Goal: Task Accomplishment & Management: Manage account settings

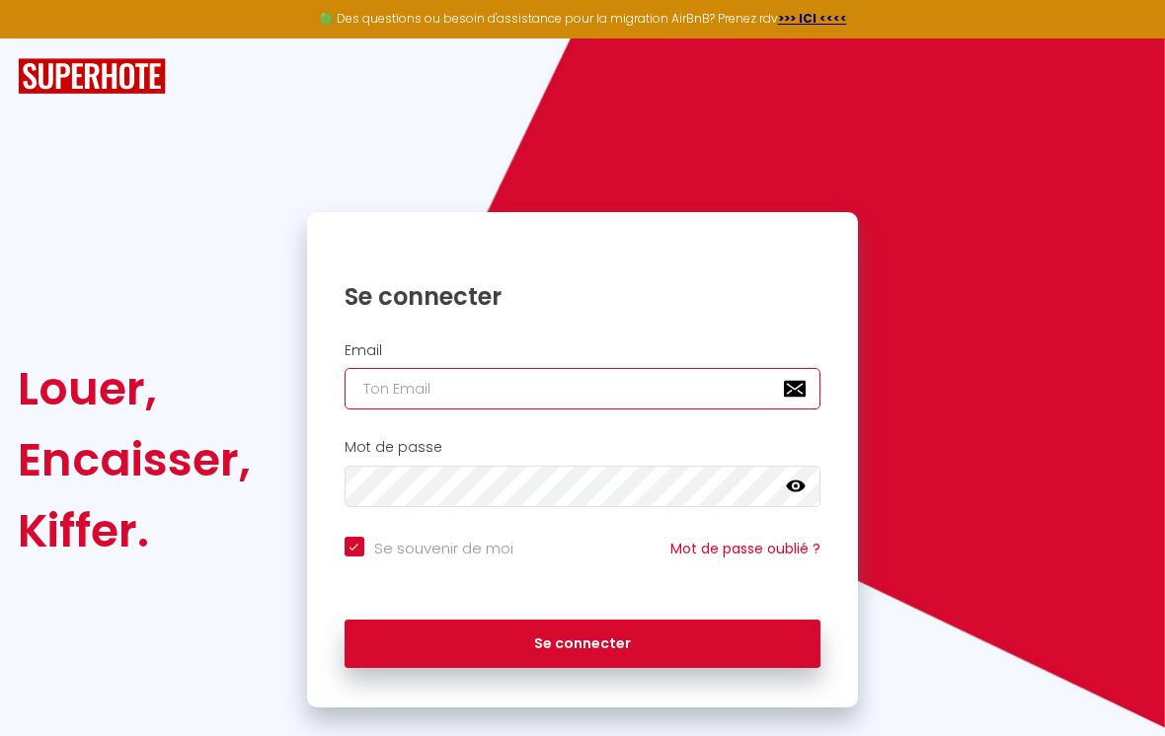
click at [388, 387] on input "email" at bounding box center [583, 388] width 477 height 41
type input "b"
checkbox input "true"
type input "br"
checkbox input "true"
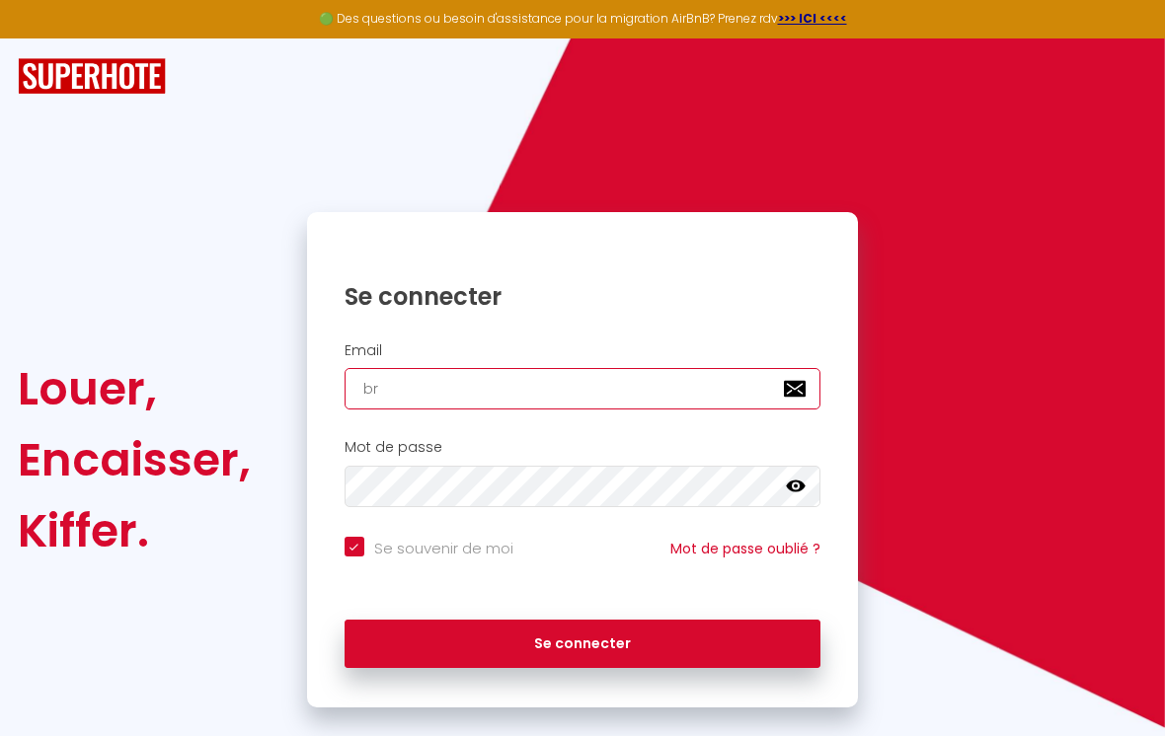
type input "bri"
checkbox input "true"
type input "brig"
checkbox input "true"
type input "brigi"
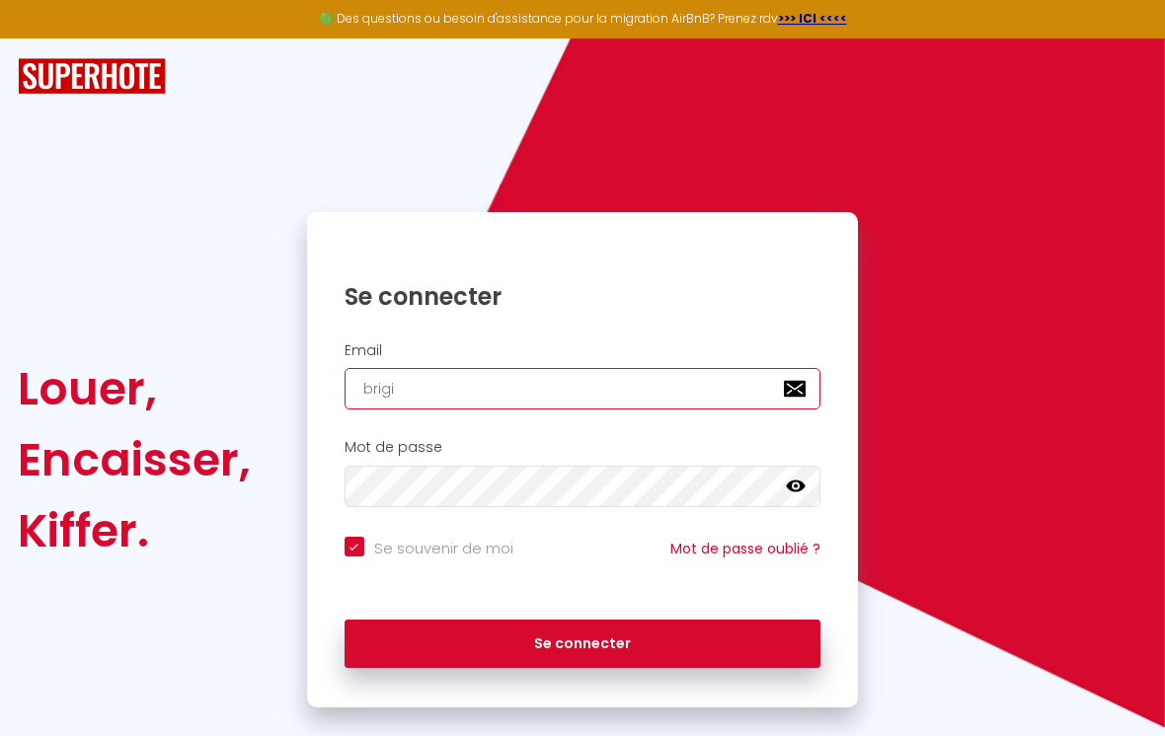
checkbox input "true"
type input "brigit"
checkbox input "true"
type input "[PERSON_NAME]"
checkbox input "true"
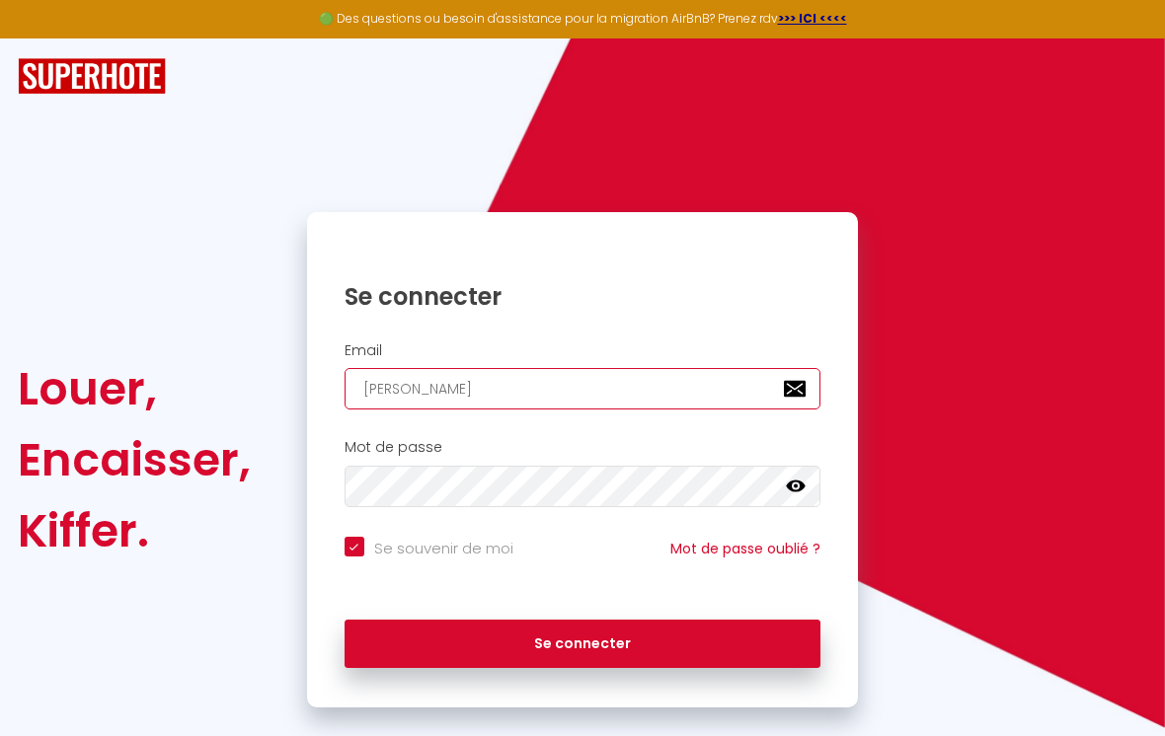
type input "[PERSON_NAME]"
checkbox input "true"
type input "[PERSON_NAME]."
checkbox input "true"
type input "[PERSON_NAME].c"
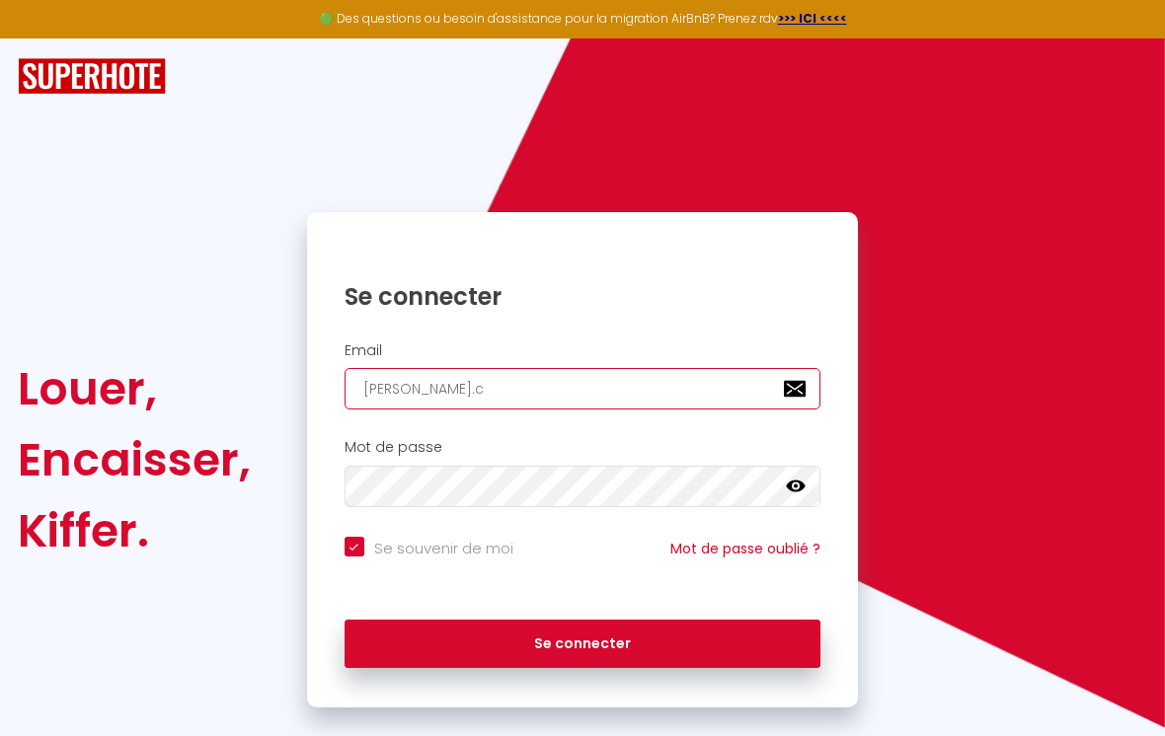
checkbox input "true"
type input "[DOMAIN_NAME]"
checkbox input "true"
type input "[PERSON_NAME][DOMAIN_NAME]"
checkbox input "true"
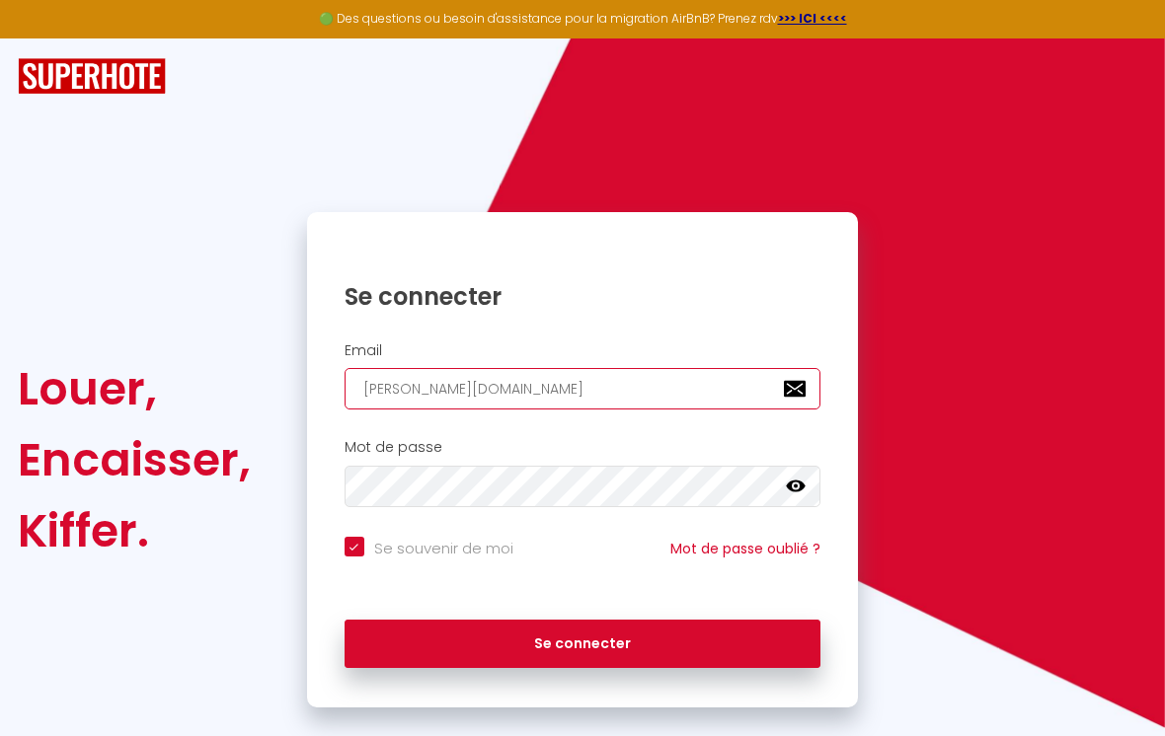
type input "[PERSON_NAME][DOMAIN_NAME]"
checkbox input "true"
type input "[PERSON_NAME].calla"
checkbox input "true"
type input "[PERSON_NAME].callab"
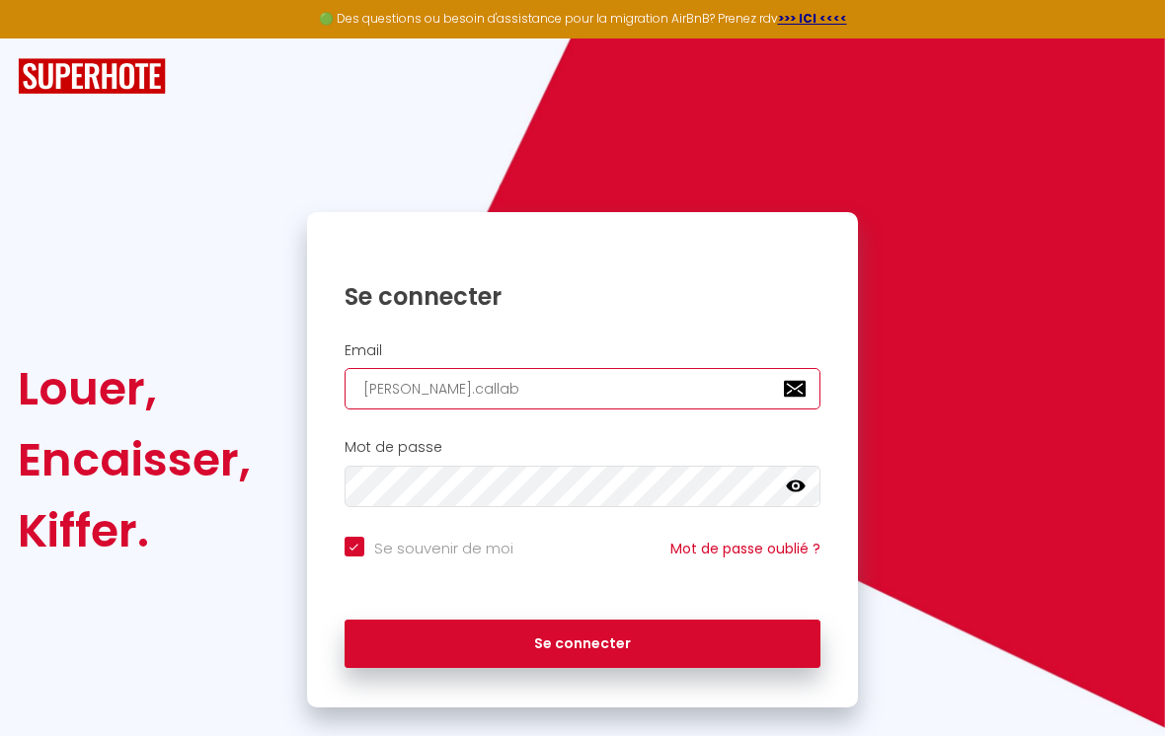
checkbox input "true"
type input "[PERSON_NAME].callaba"
checkbox input "true"
type input "[PERSON_NAME].callabat"
checkbox input "true"
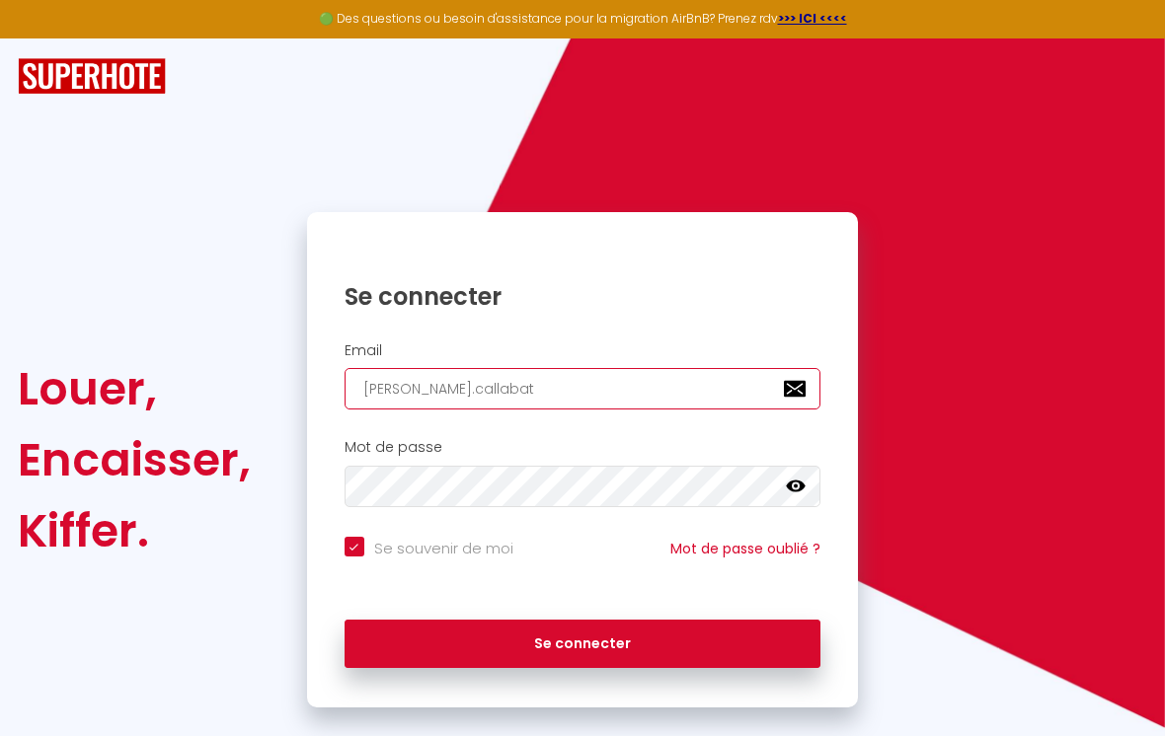
type input "[PERSON_NAME].callabat@"
checkbox input "true"
type input "[PERSON_NAME]"
checkbox input "true"
type input "[PERSON_NAME]"
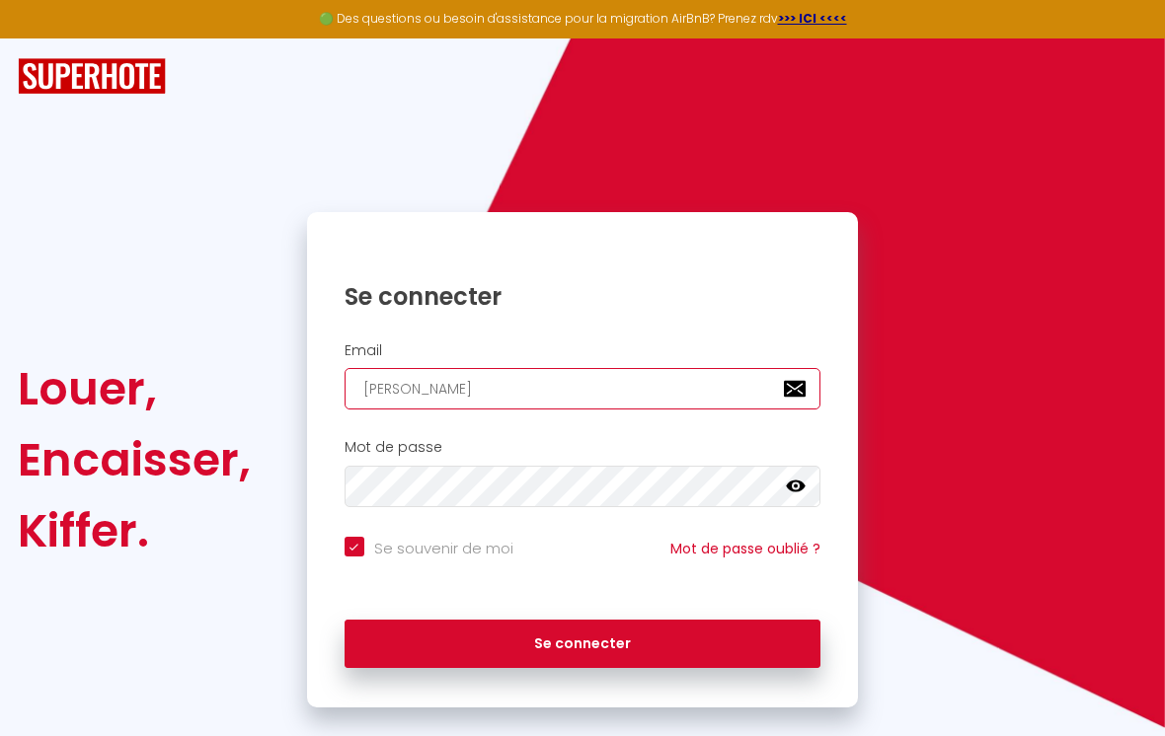
checkbox input "true"
type input "[PERSON_NAME]"
checkbox input "true"
type input "[PERSON_NAME]"
checkbox input "true"
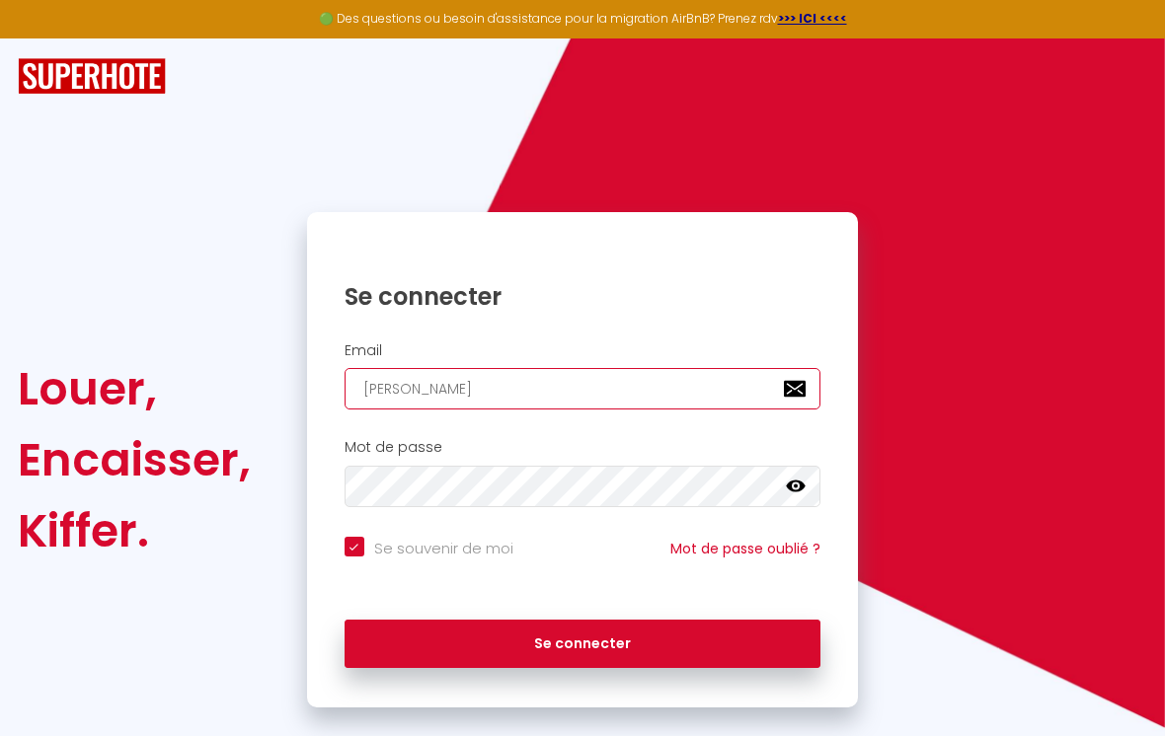
type input "[PERSON_NAME]"
checkbox input "true"
type input "[PERSON_NAME]."
checkbox input "true"
type input "[PERSON_NAME]"
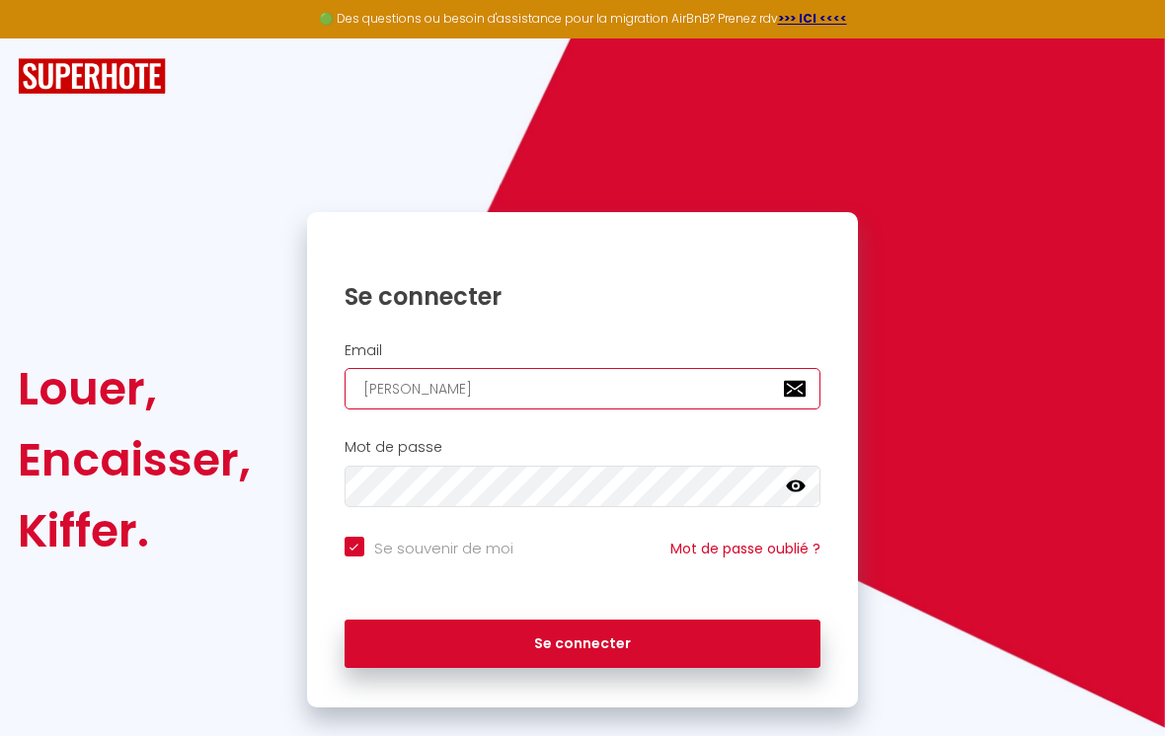
checkbox input "true"
type input "[PERSON_NAME][EMAIL_ADDRESS][DOMAIN_NAME]"
checkbox input "true"
type input "[PERSON_NAME][EMAIL_ADDRESS][DOMAIN_NAME]"
checkbox input "true"
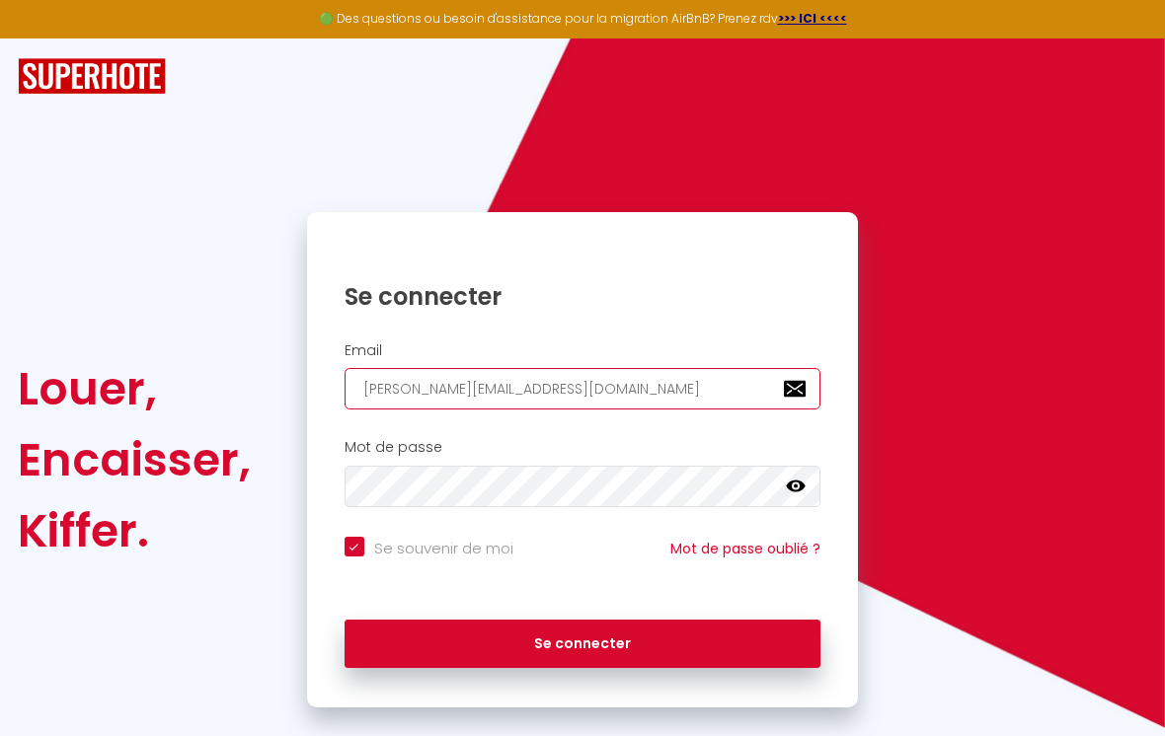
type input "[PERSON_NAME][EMAIL_ADDRESS][DOMAIN_NAME]"
click at [789, 492] on icon at bounding box center [796, 487] width 20 height 20
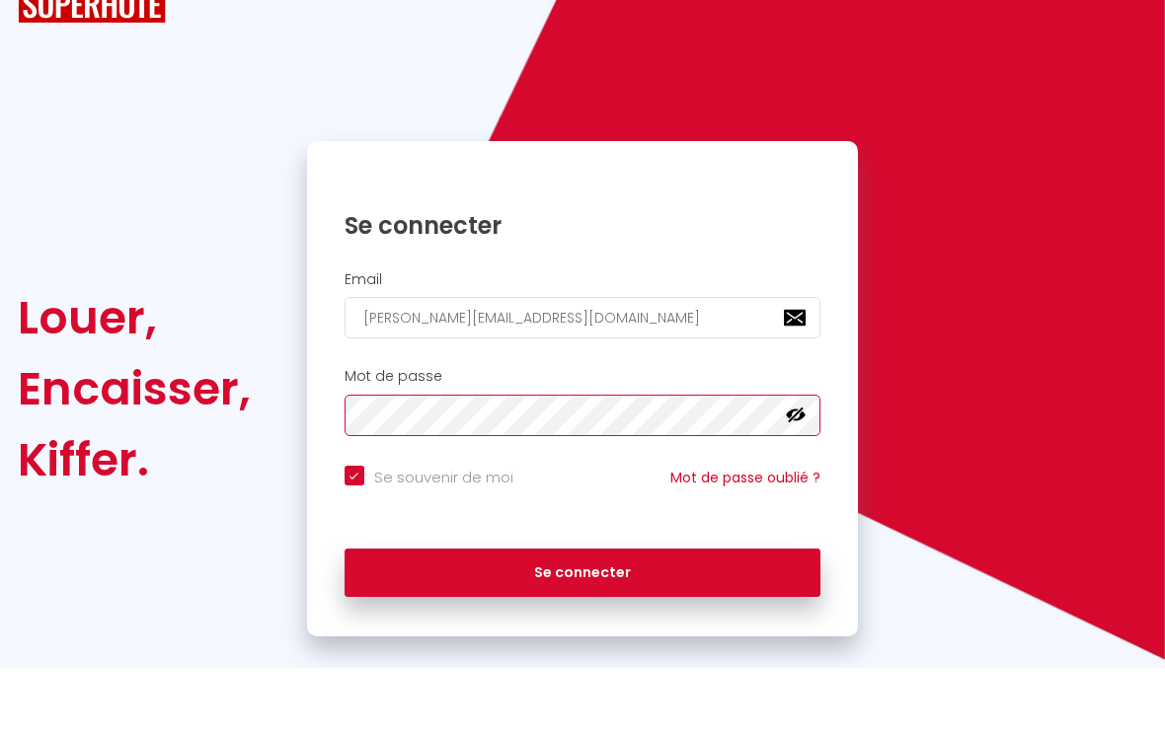
scroll to position [31, 0]
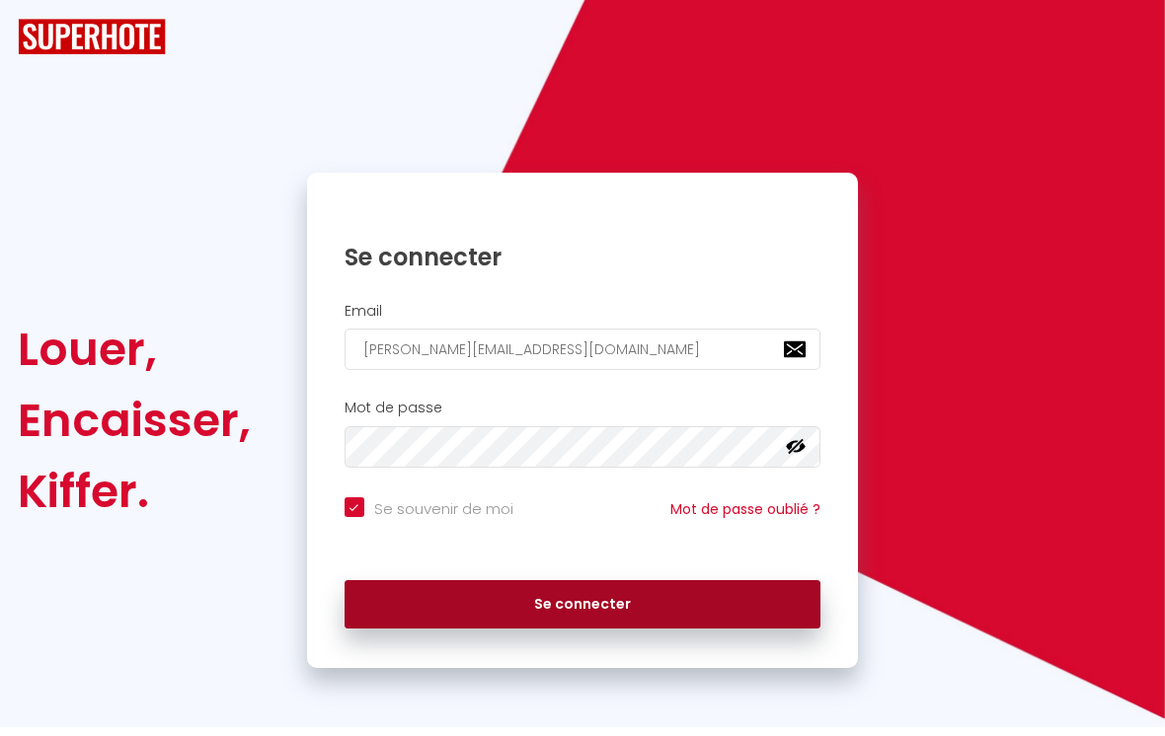
click at [457, 608] on button "Se connecter" at bounding box center [583, 613] width 477 height 49
checkbox input "true"
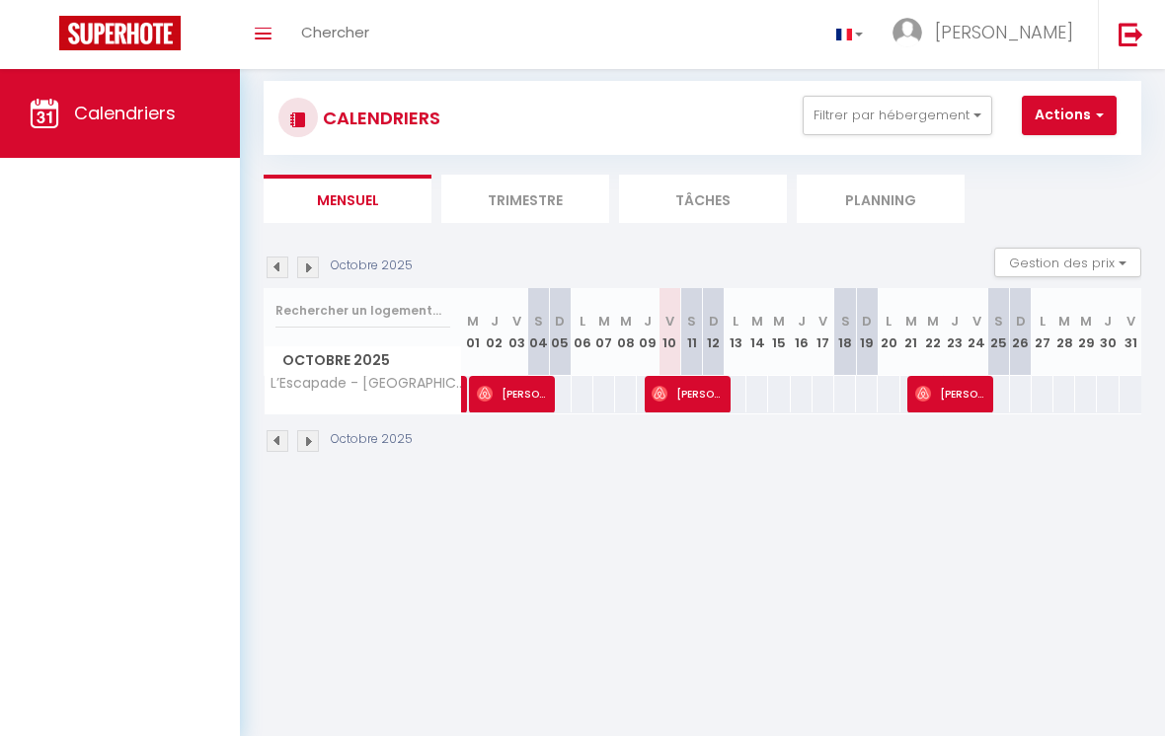
click at [526, 203] on li "Trimestre" at bounding box center [525, 199] width 168 height 48
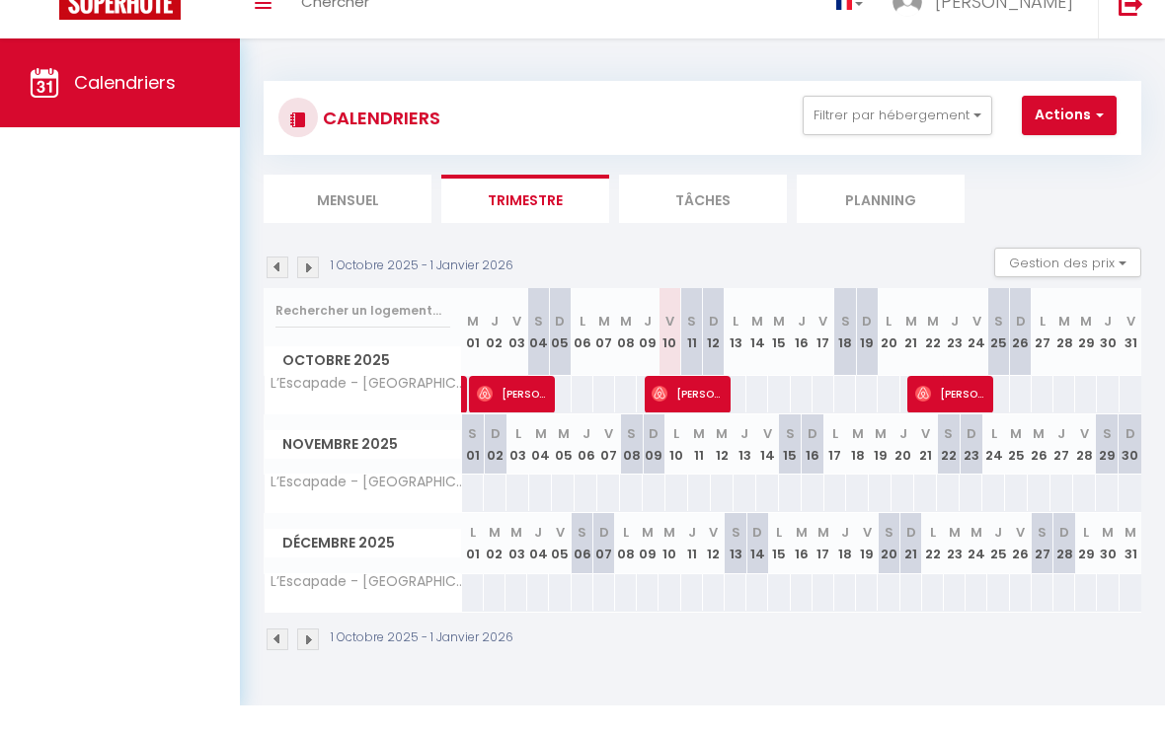
scroll to position [31, 0]
